Goal: Transaction & Acquisition: Download file/media

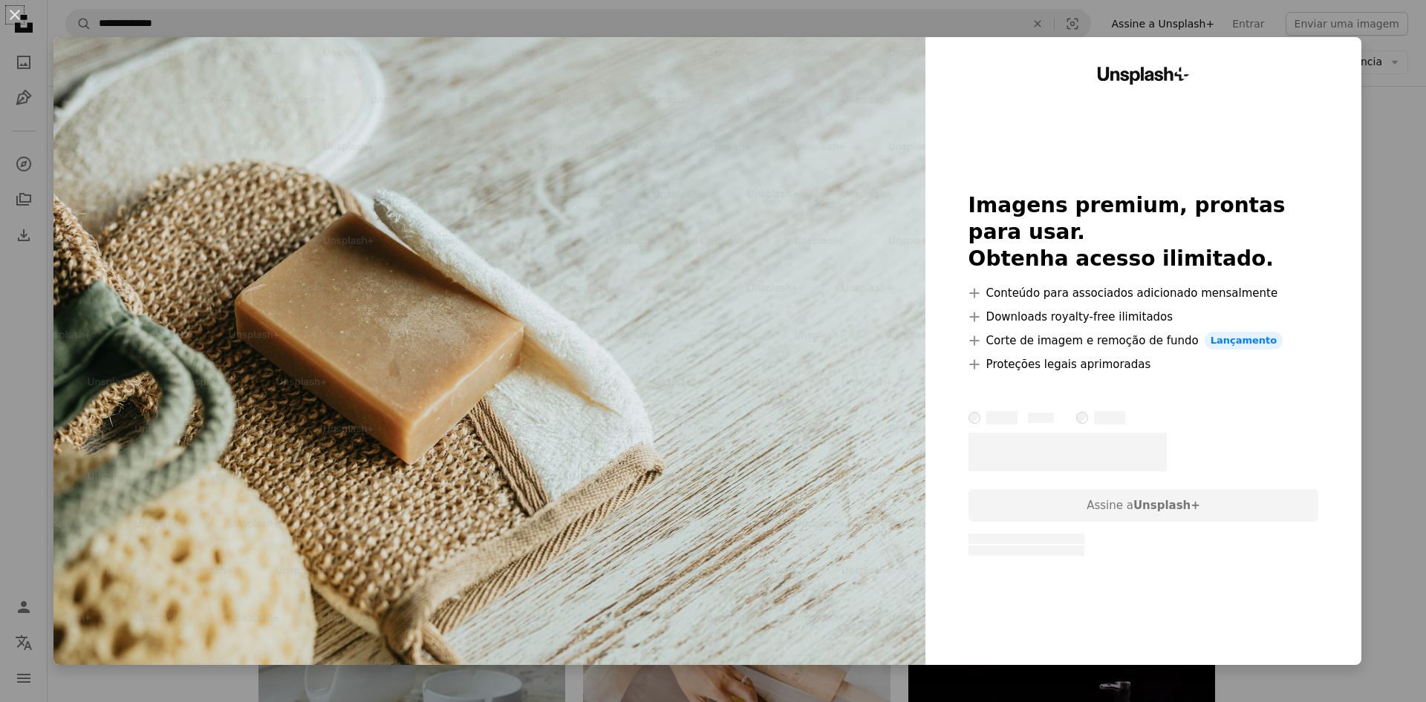
scroll to position [6636, 0]
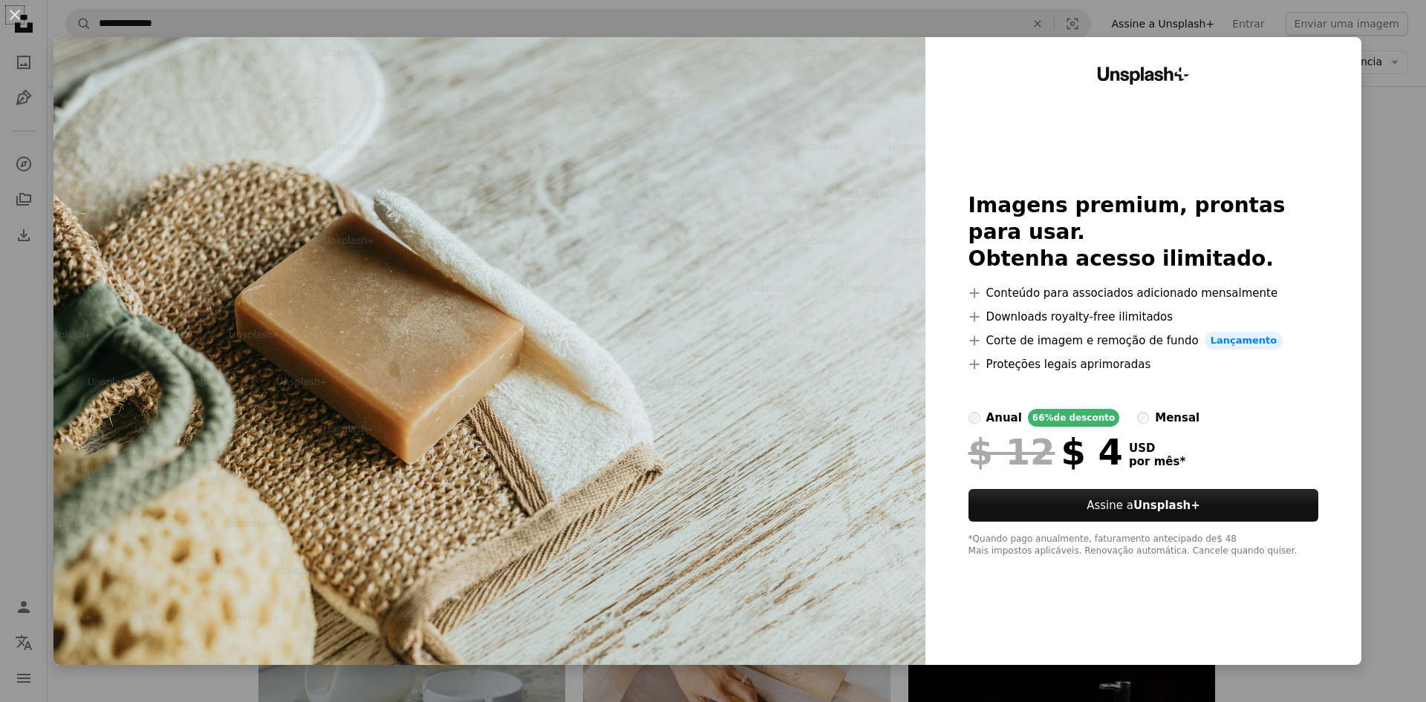
click at [1409, 96] on div "An X shape Unsplash+ Imagens premium, prontas para usar. Obtenha acesso ilimita…" at bounding box center [713, 351] width 1426 height 702
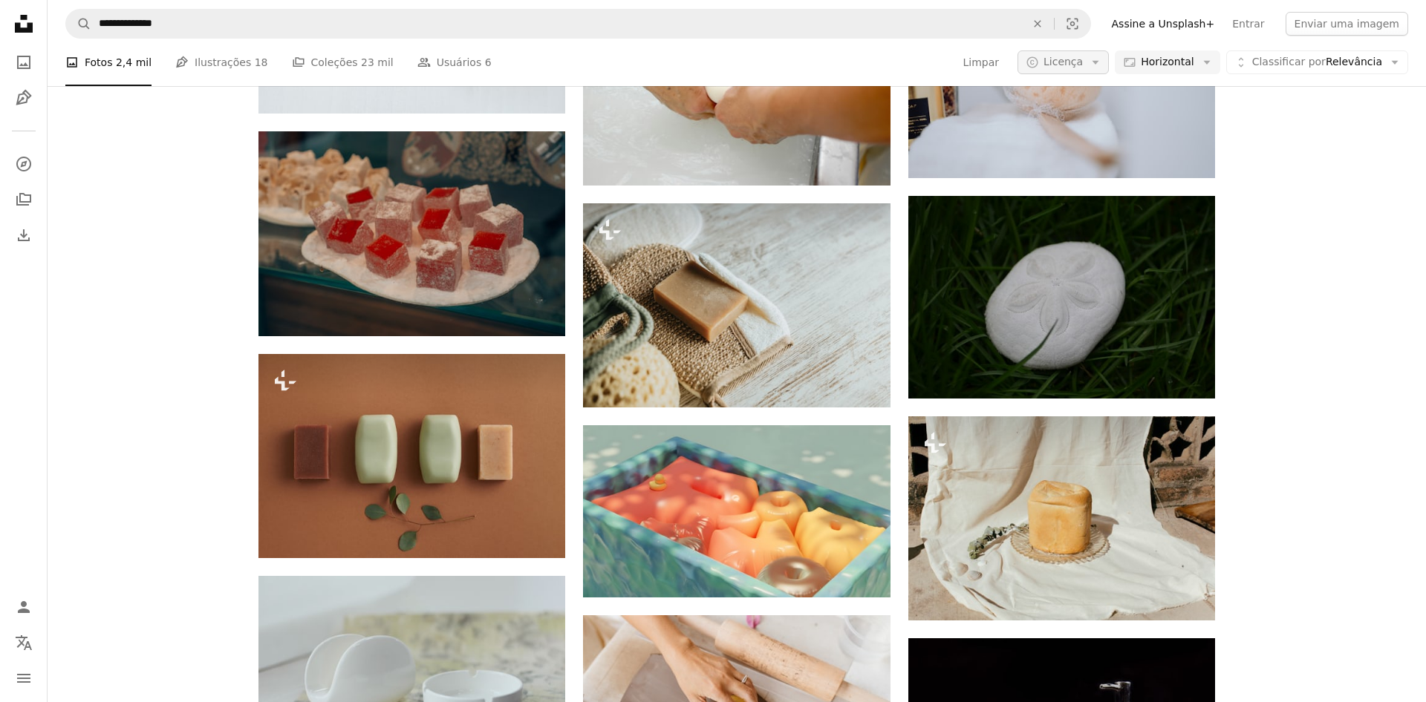
click at [1083, 66] on span "Licença" at bounding box center [1062, 62] width 39 height 12
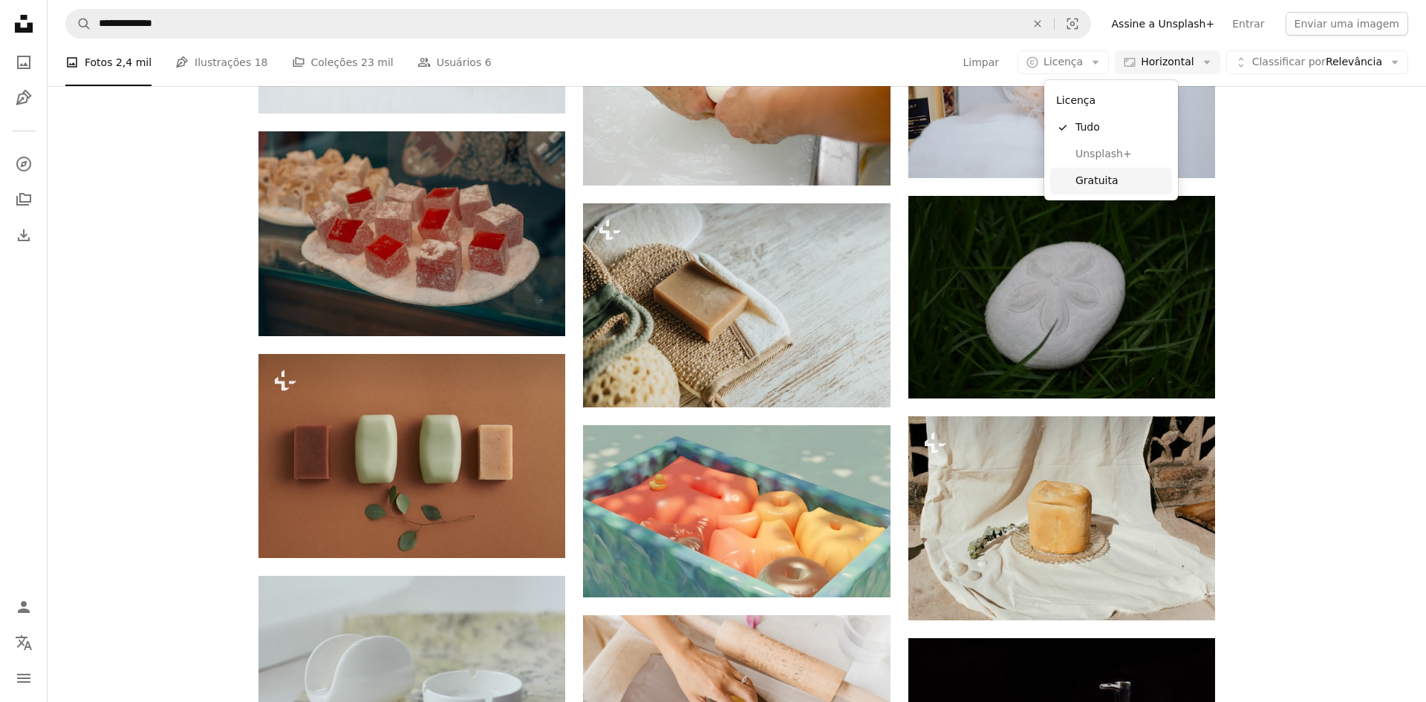
click at [1089, 183] on span "Gratuita" at bounding box center [1120, 181] width 91 height 15
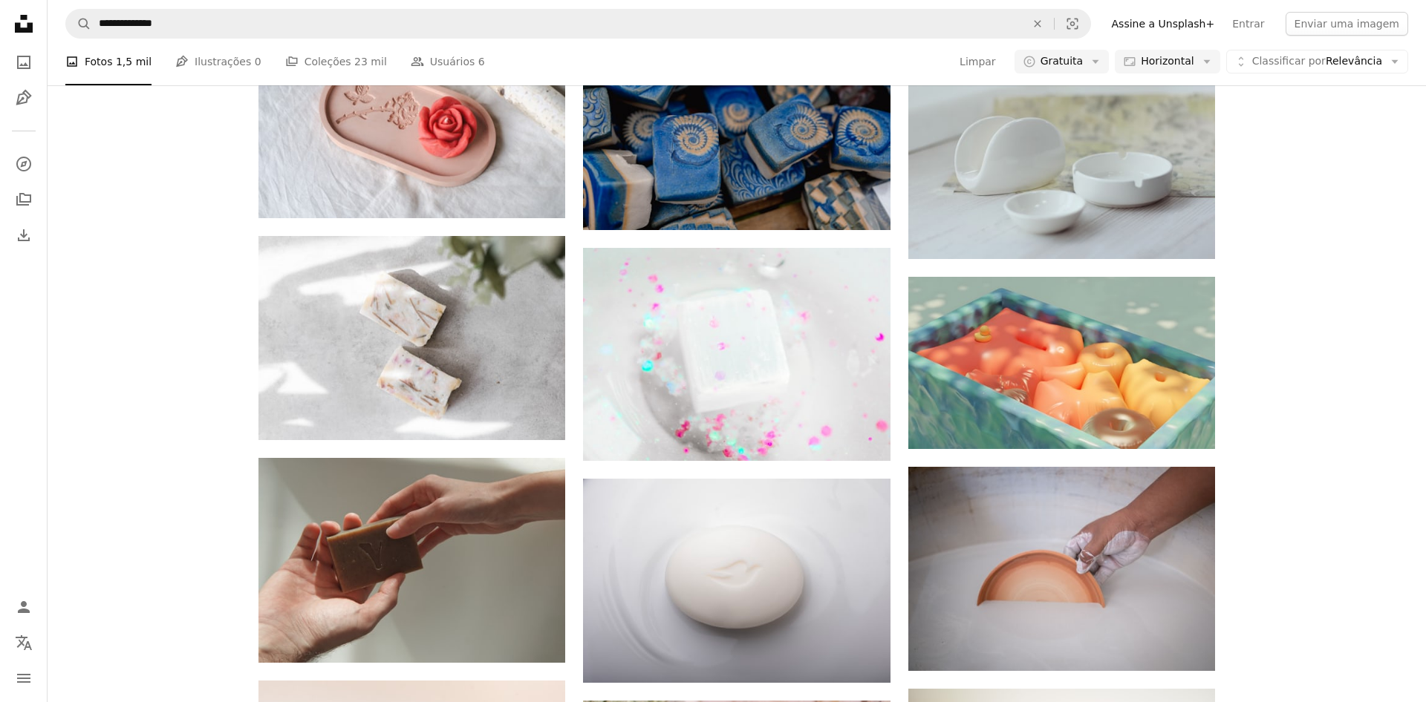
scroll to position [5681, 0]
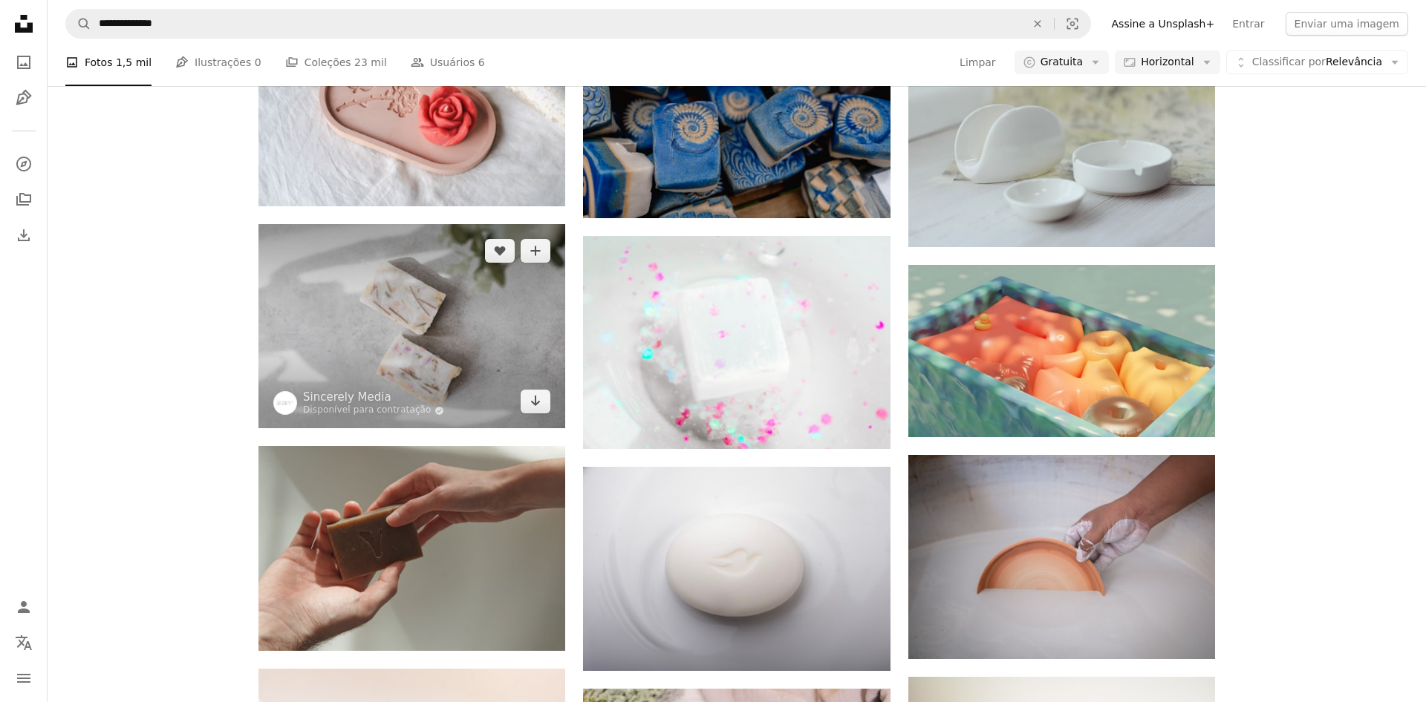
click at [449, 313] on img at bounding box center [411, 326] width 307 height 204
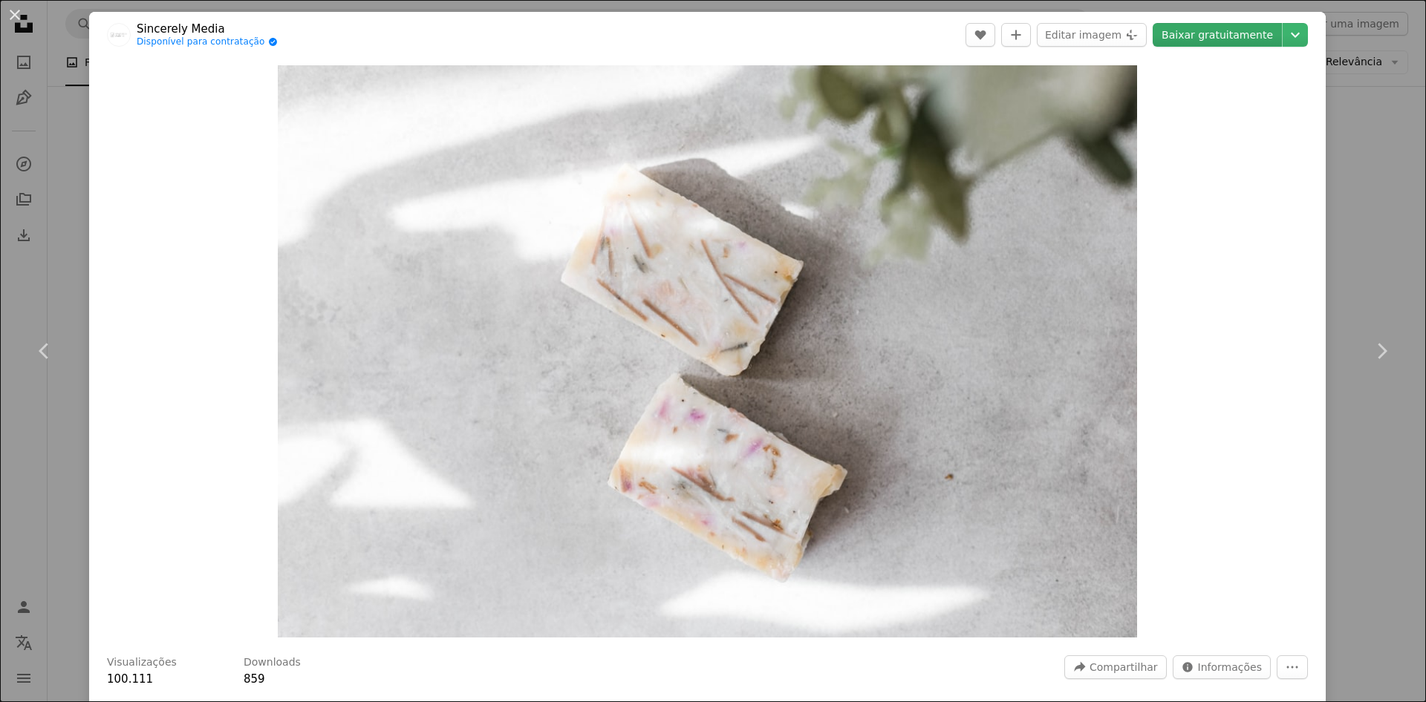
click at [1239, 31] on link "Baixar gratuitamente" at bounding box center [1216, 35] width 129 height 24
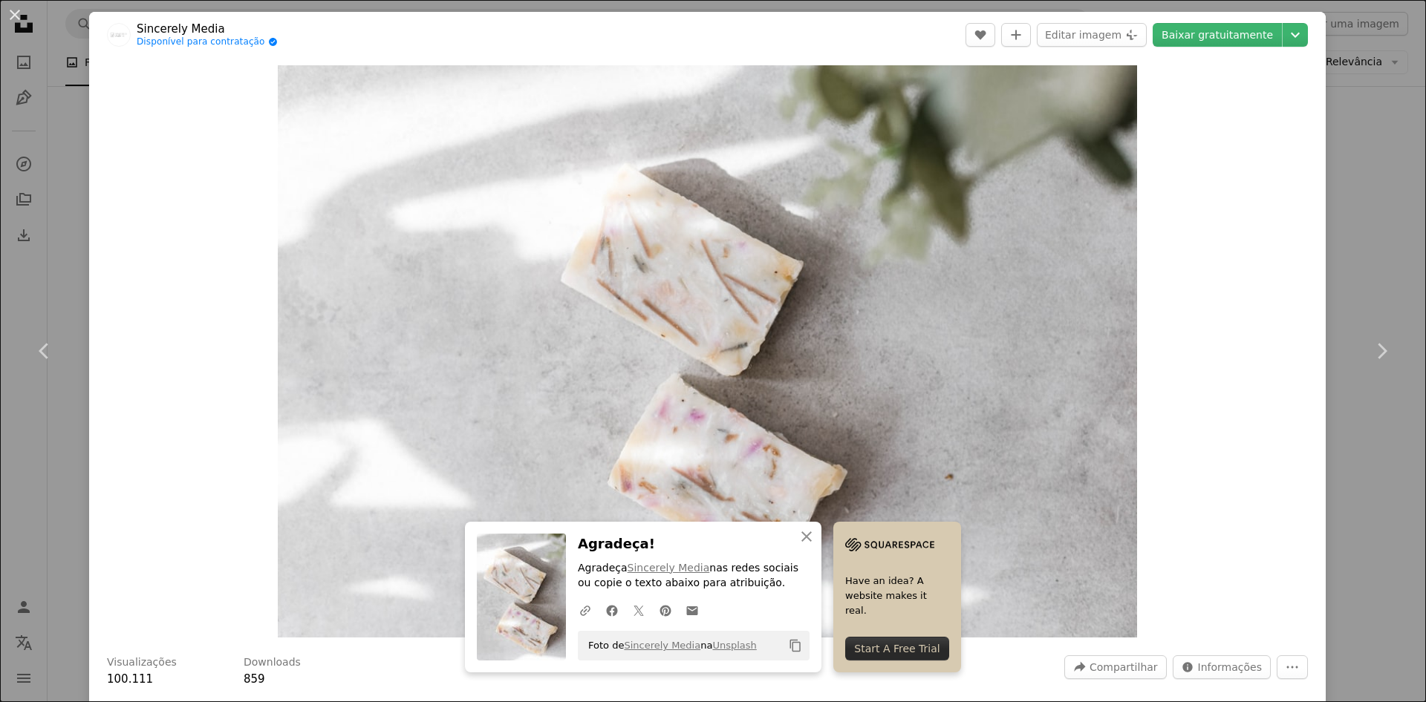
click at [1392, 151] on div "An X shape Chevron left Chevron right An X shape Fechar Agradeça! Agradeça Sinc…" at bounding box center [713, 351] width 1426 height 702
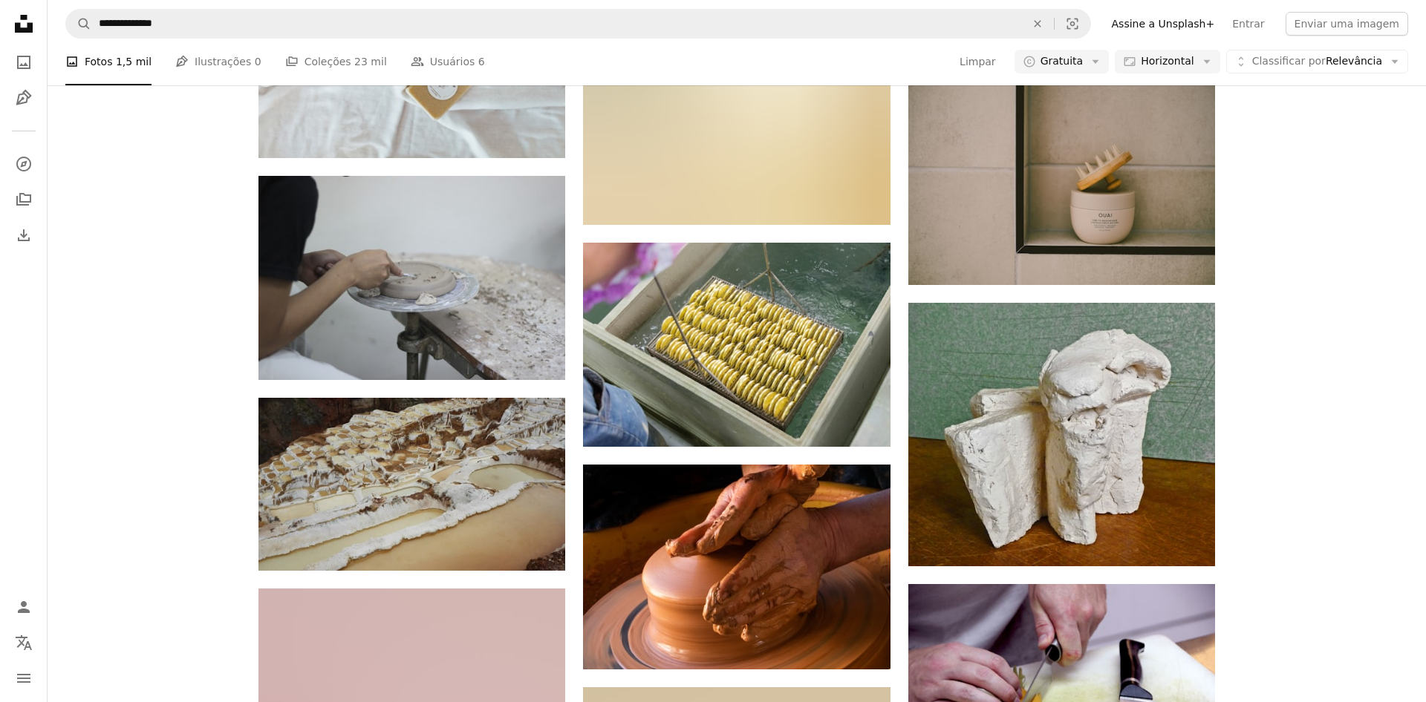
scroll to position [10680, 0]
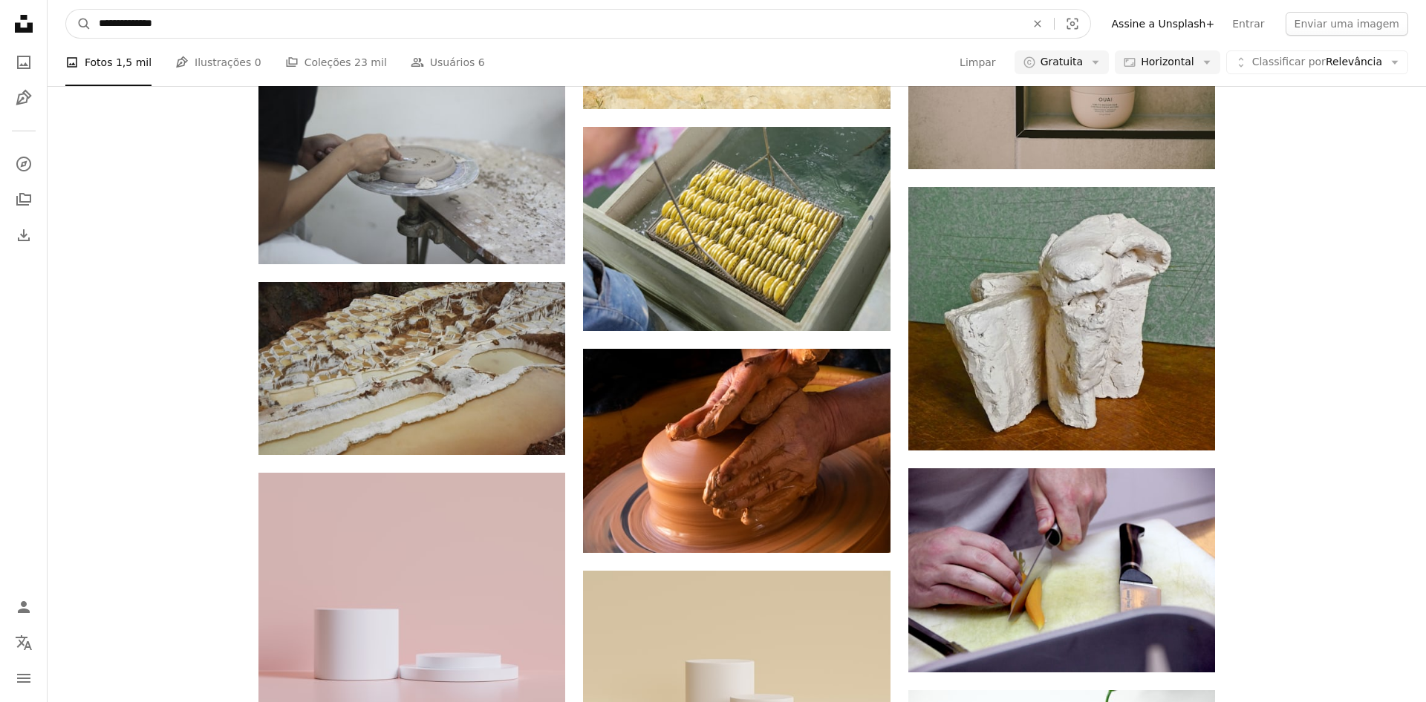
drag, startPoint x: 267, startPoint y: 32, endPoint x: 68, endPoint y: 39, distance: 198.4
click at [91, 38] on input "**********" at bounding box center [556, 24] width 930 height 28
type input "**********"
click button "A magnifying glass" at bounding box center [78, 24] width 25 height 28
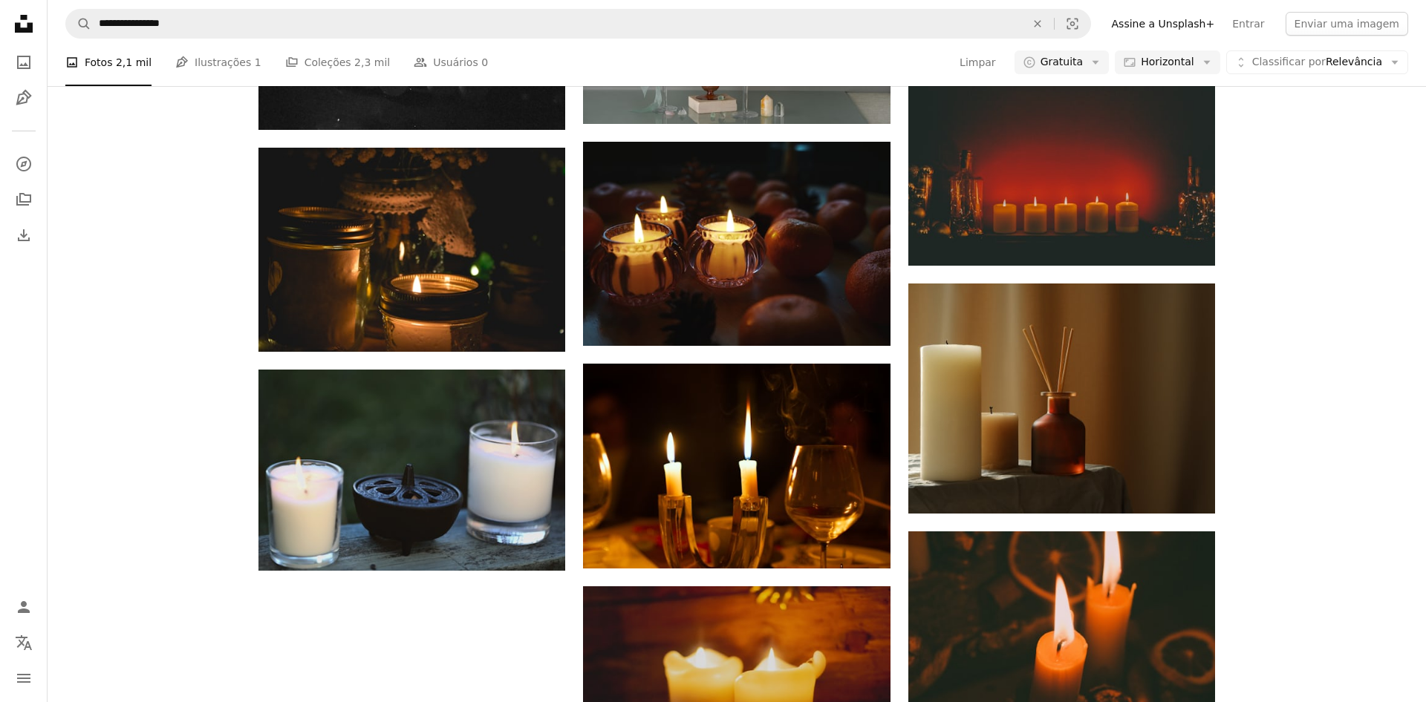
scroll to position [1439, 0]
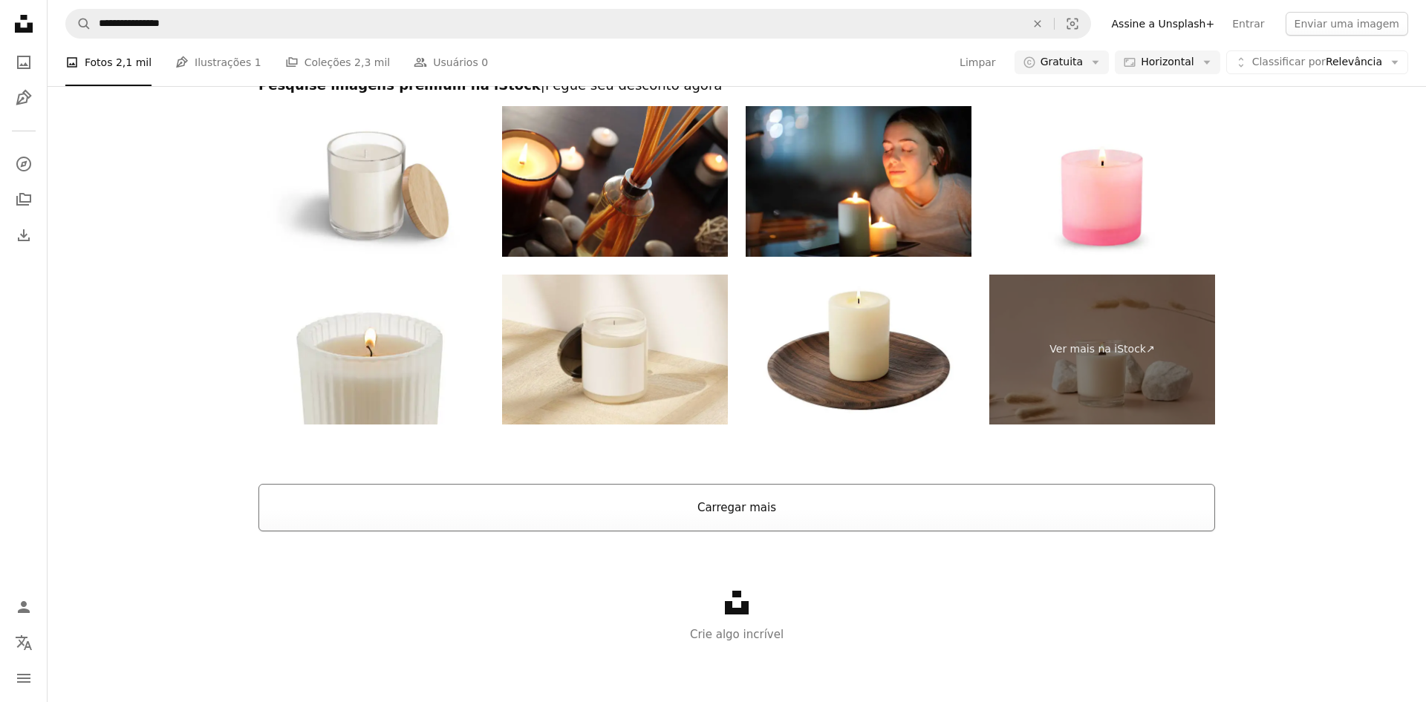
click at [716, 507] on button "Carregar mais" at bounding box center [736, 508] width 956 height 48
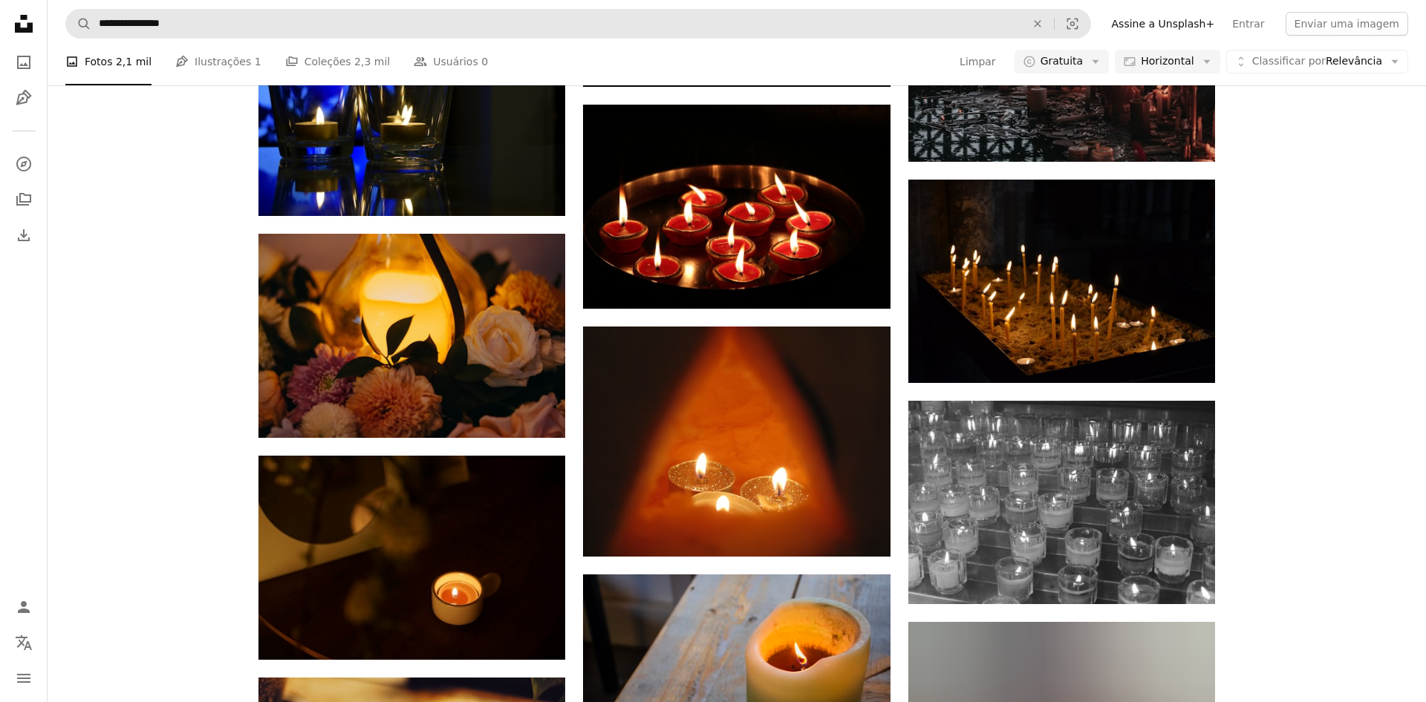
scroll to position [7050, 0]
